Goal: Book appointment/travel/reservation

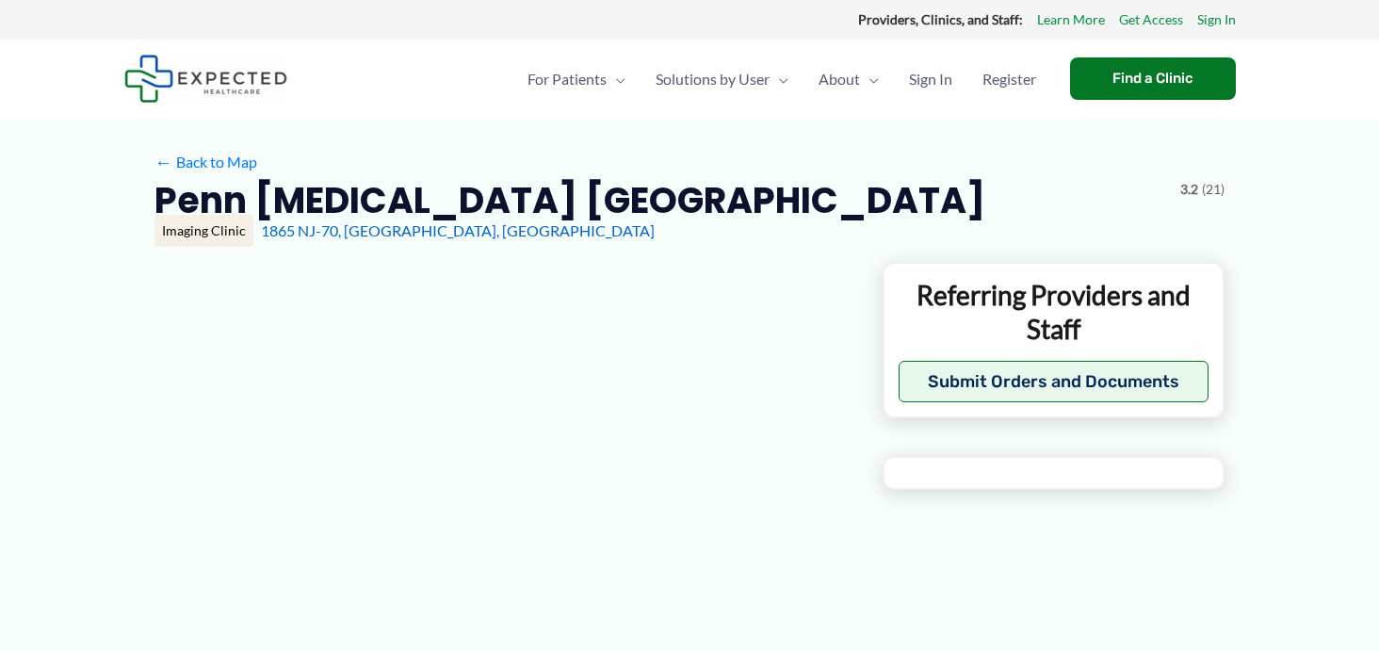
type input "**********"
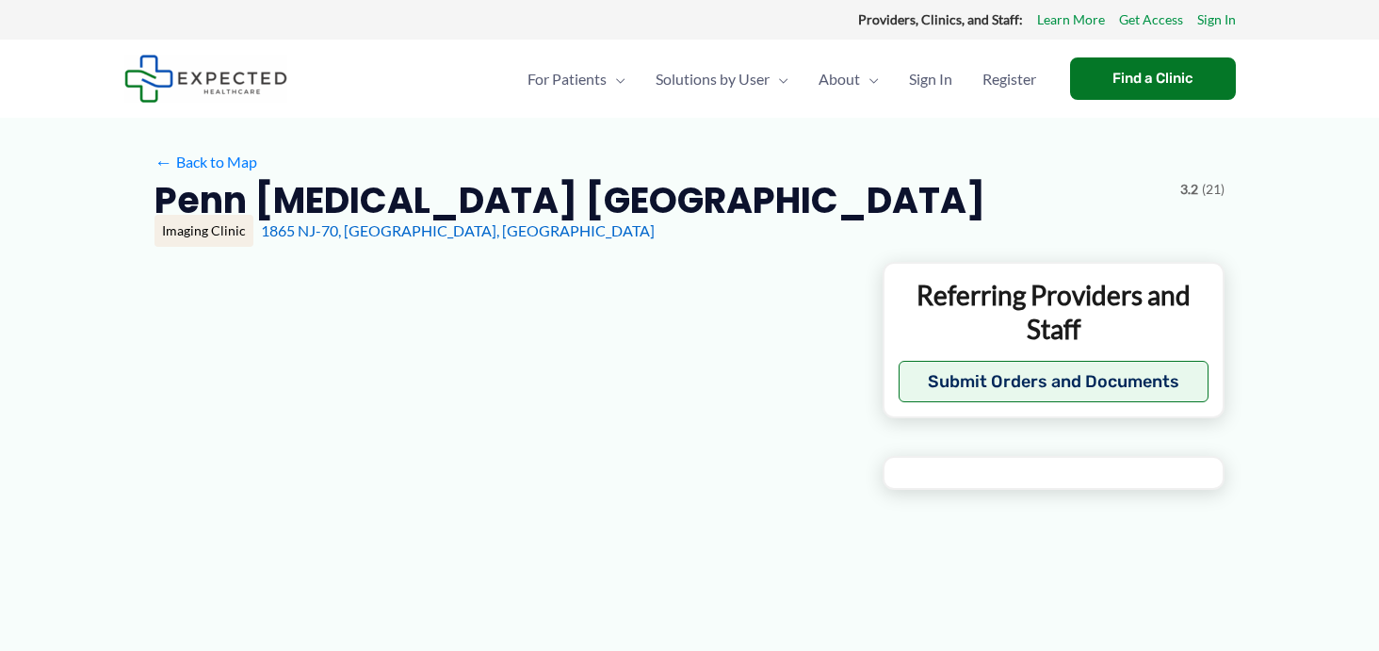
type input "**********"
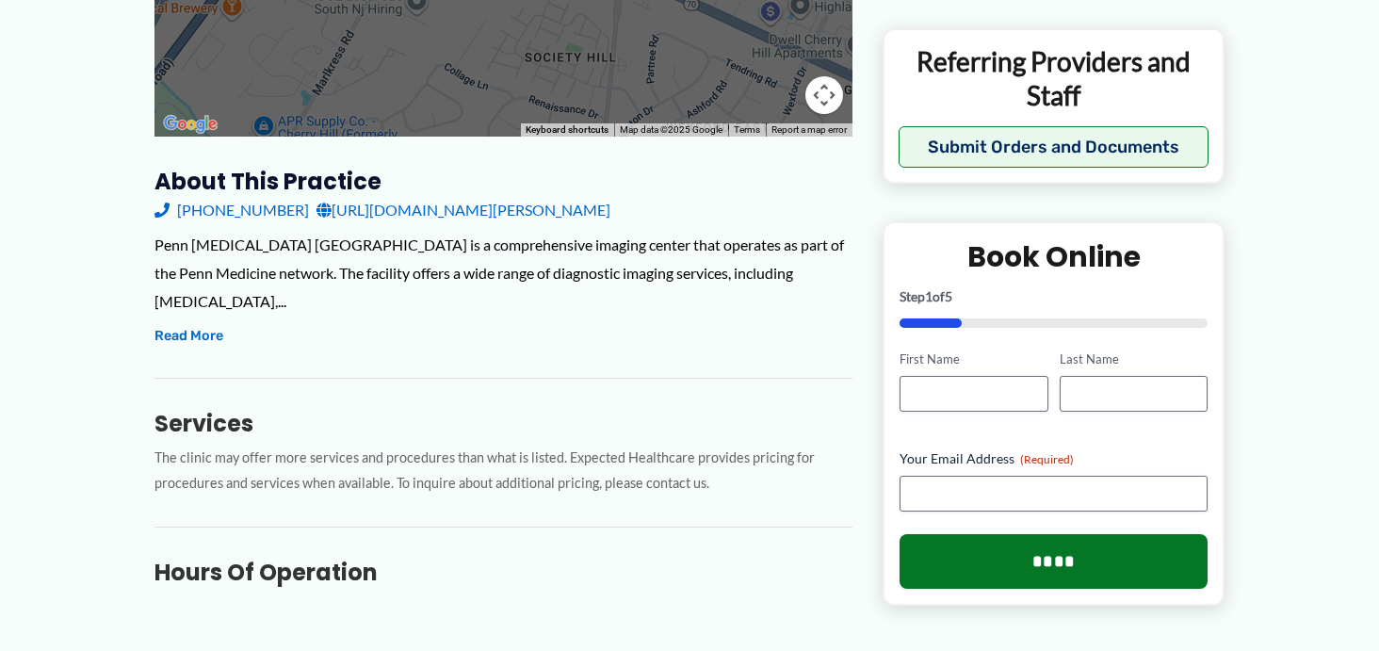
scroll to position [518, 0]
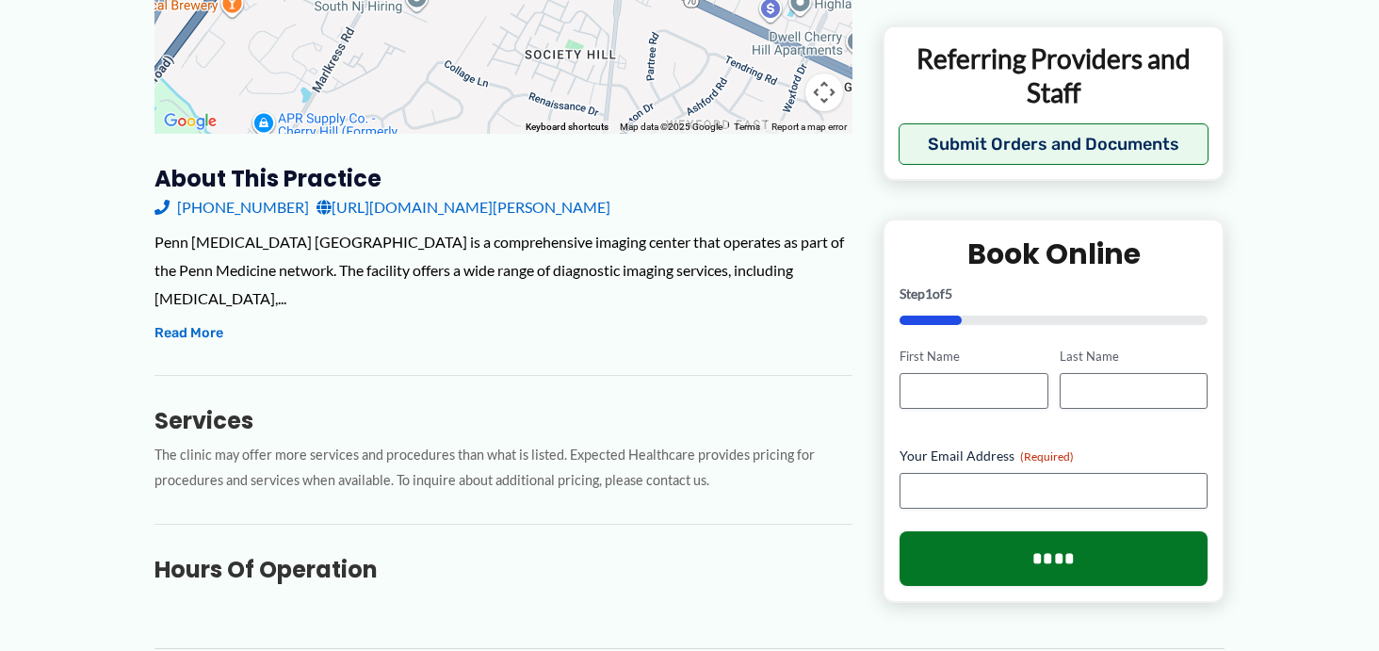
click at [435, 216] on link "[URL][DOMAIN_NAME][PERSON_NAME]" at bounding box center [463, 207] width 294 height 28
